Goal: Find specific page/section: Find specific page/section

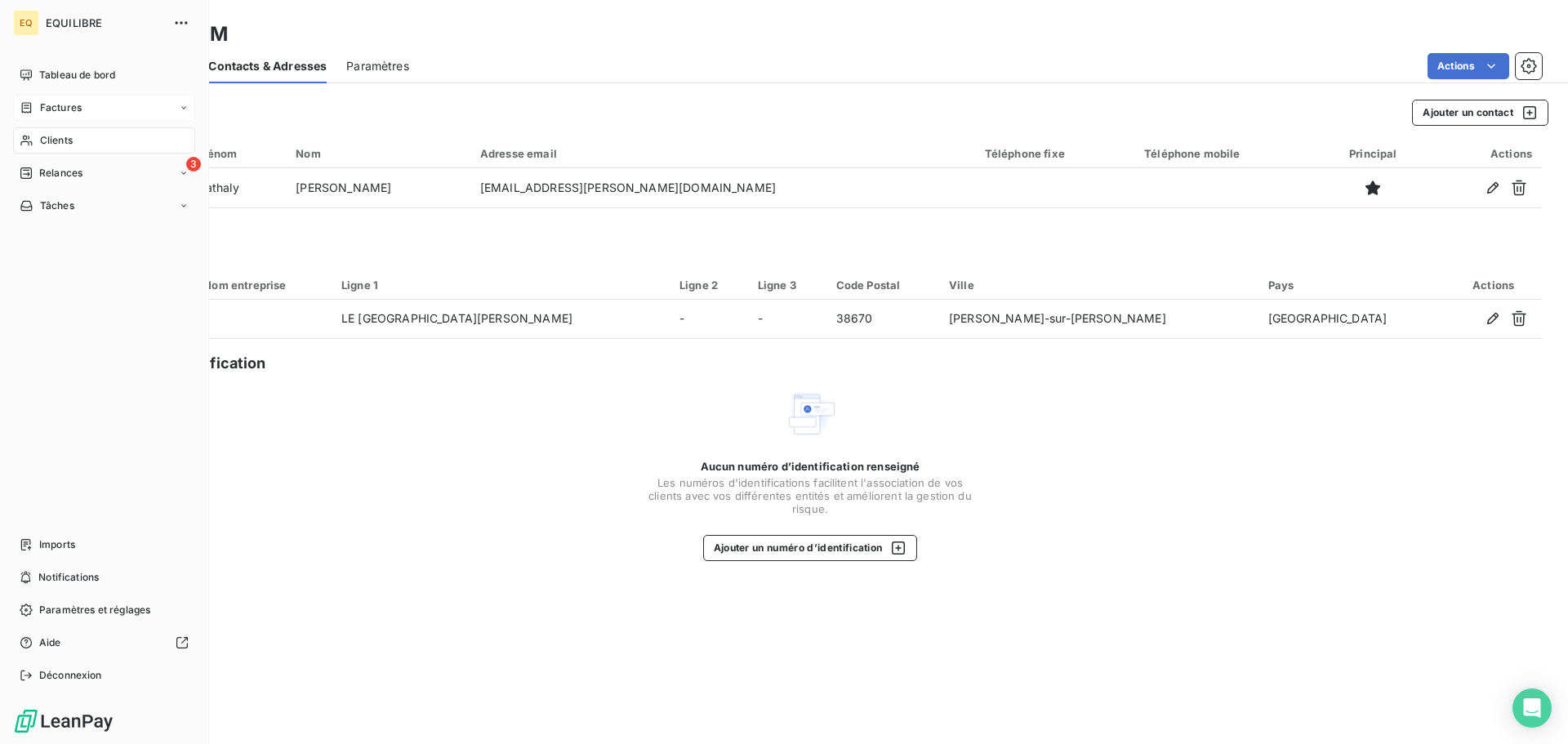
click at [61, 105] on span "Factures" at bounding box center [60, 107] width 42 height 15
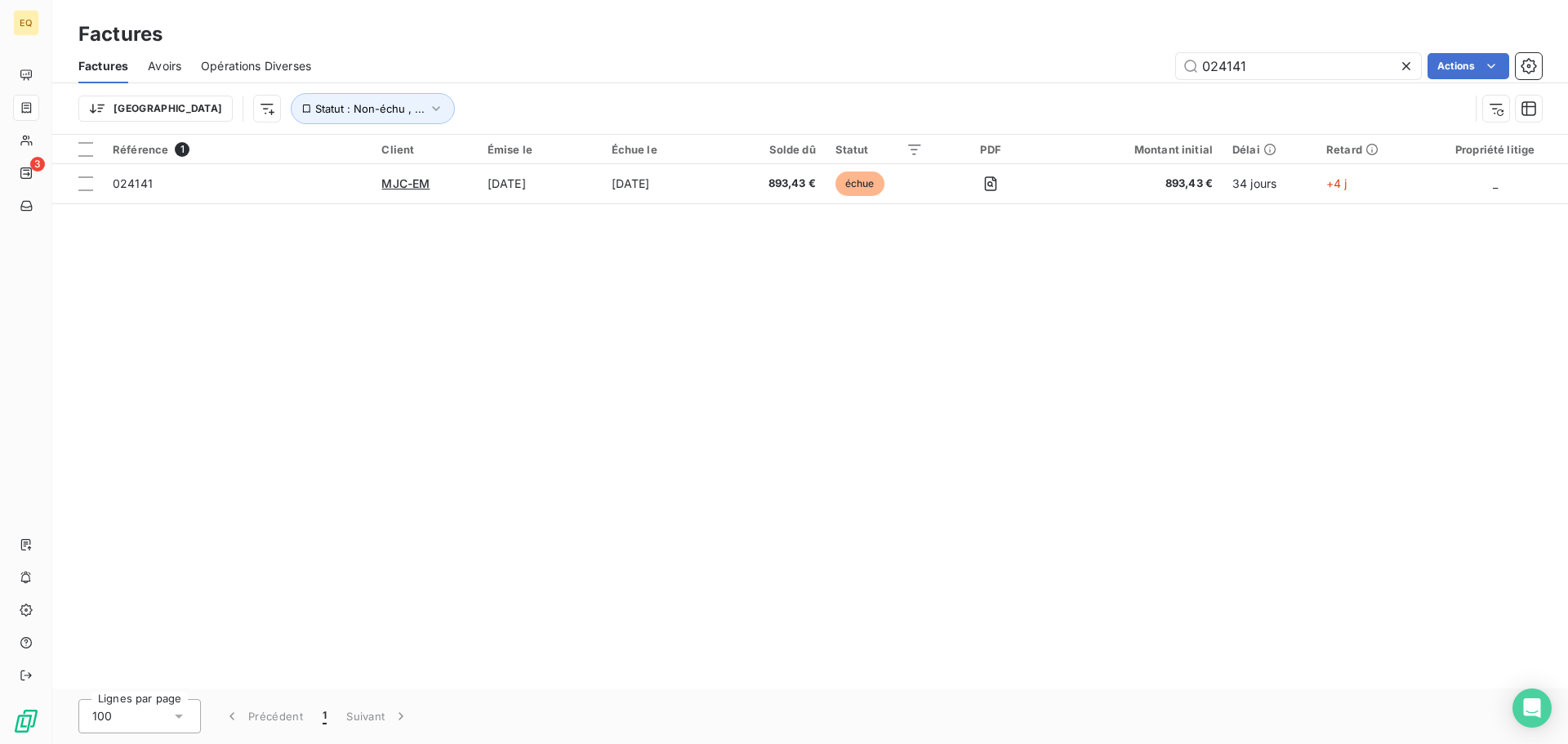
drag, startPoint x: 1252, startPoint y: 69, endPoint x: 1128, endPoint y: 60, distance: 124.3
click at [1128, 60] on div "024141 Actions" at bounding box center [936, 66] width 1211 height 26
type input "023581"
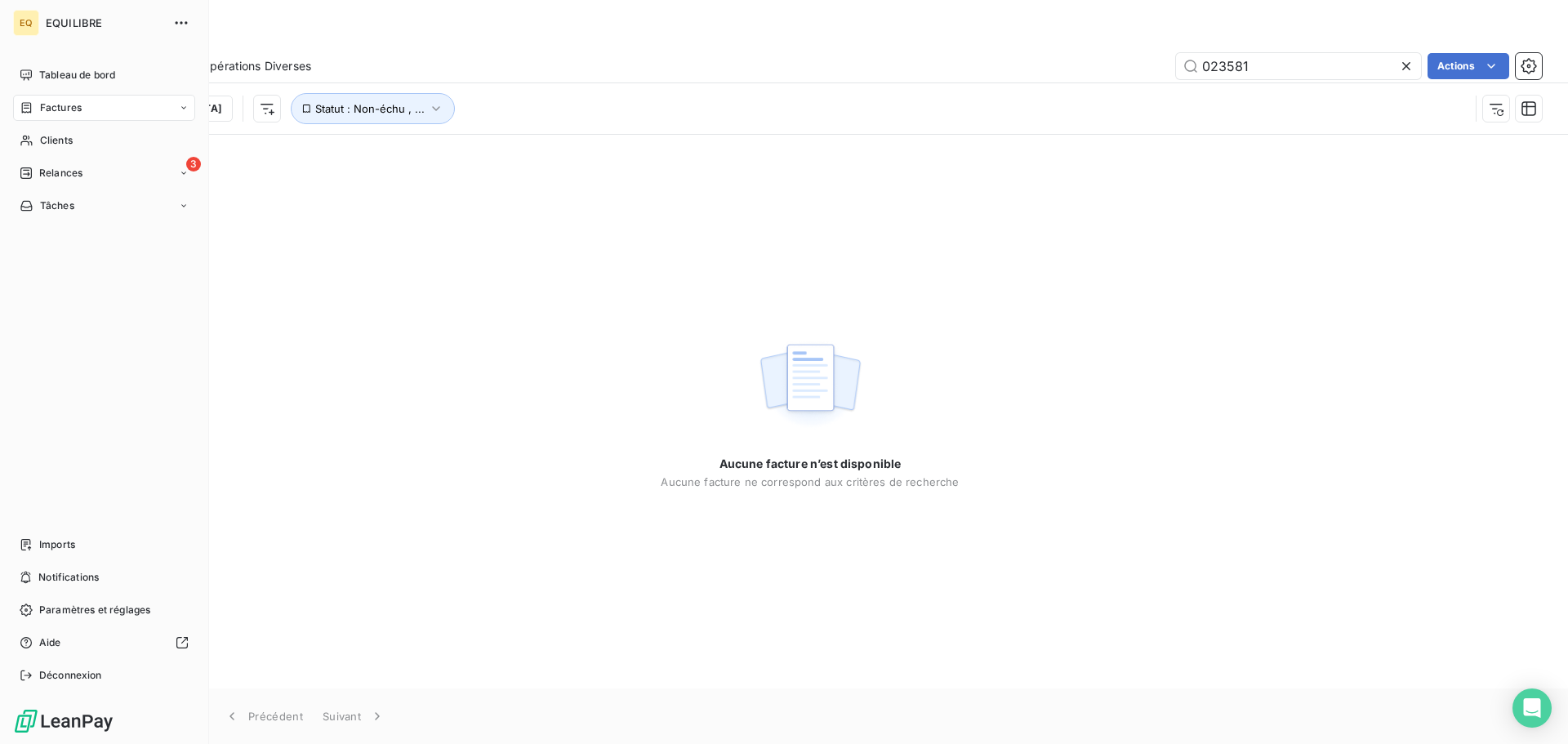
click at [73, 107] on span "Factures" at bounding box center [60, 107] width 42 height 15
drag, startPoint x: 62, startPoint y: 237, endPoint x: 133, endPoint y: 210, distance: 76.0
click at [63, 237] on span "Clients" at bounding box center [56, 239] width 32 height 15
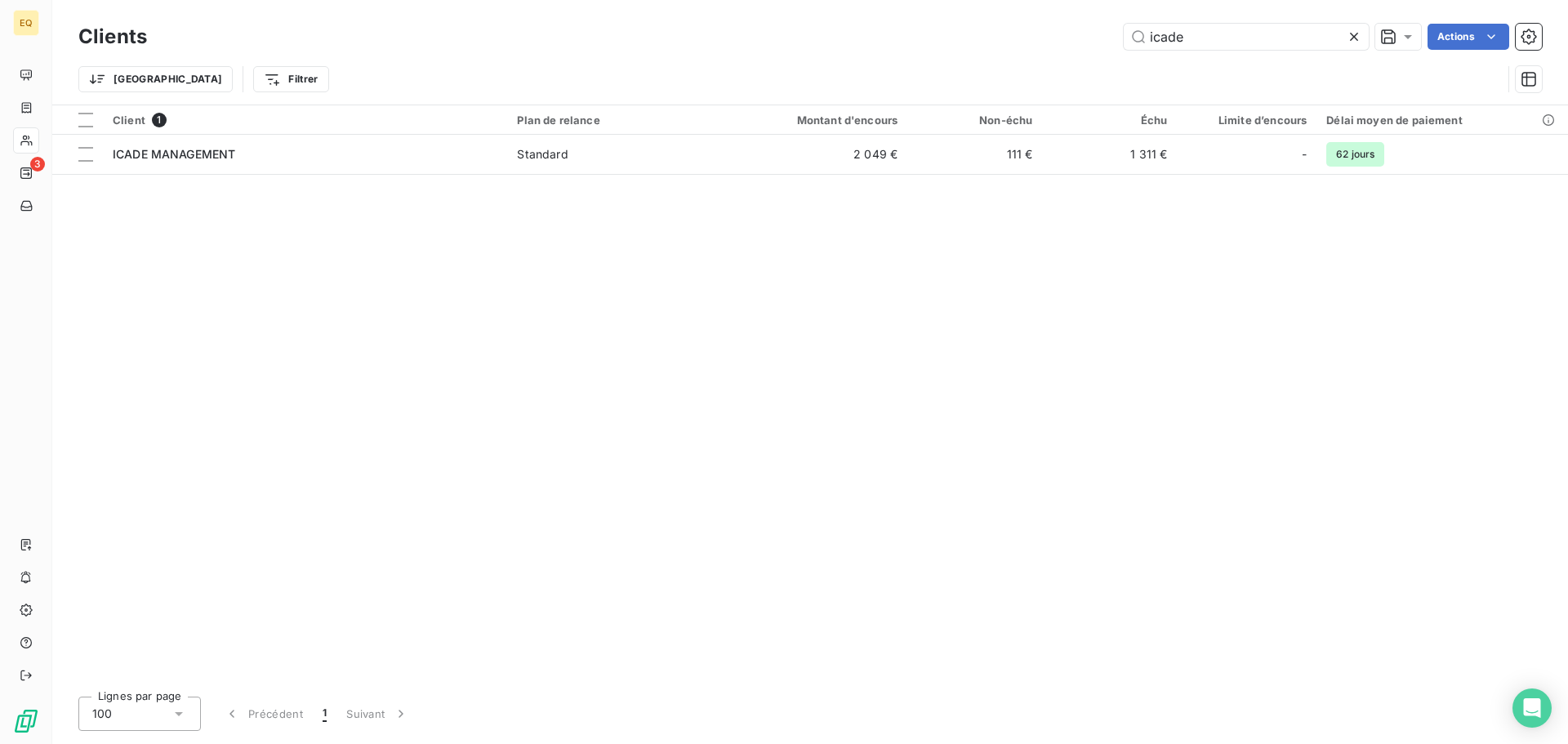
drag, startPoint x: 1227, startPoint y: 42, endPoint x: 1097, endPoint y: 16, distance: 132.6
click at [1097, 16] on div "Clients icade Actions Trier Filtrer" at bounding box center [809, 52] width 1516 height 105
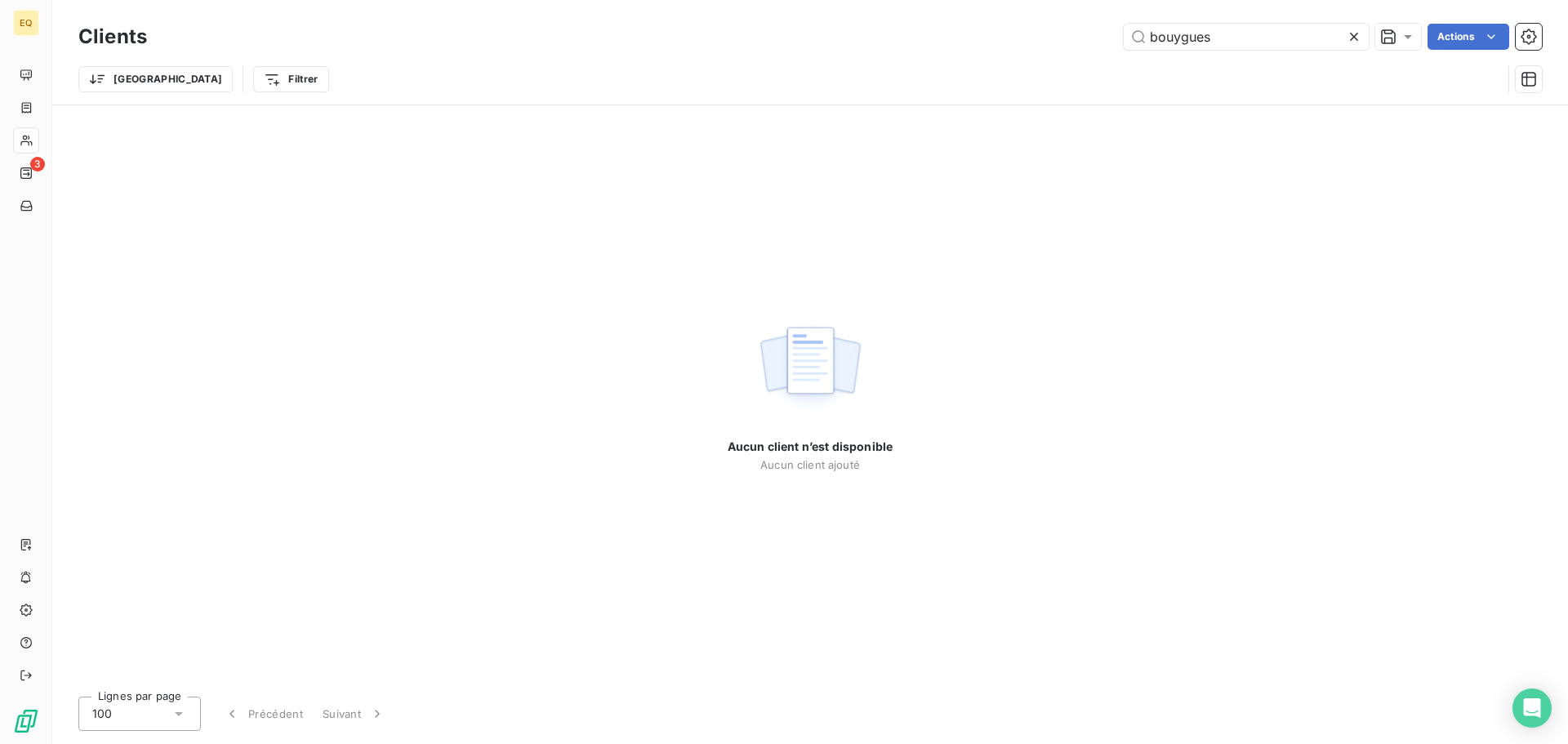
drag, startPoint x: 1232, startPoint y: 38, endPoint x: 1089, endPoint y: 25, distance: 143.6
click at [1089, 25] on div "bouygues Actions" at bounding box center [854, 37] width 1375 height 26
type input "BOUYGUES"
